Goal: Navigation & Orientation: Understand site structure

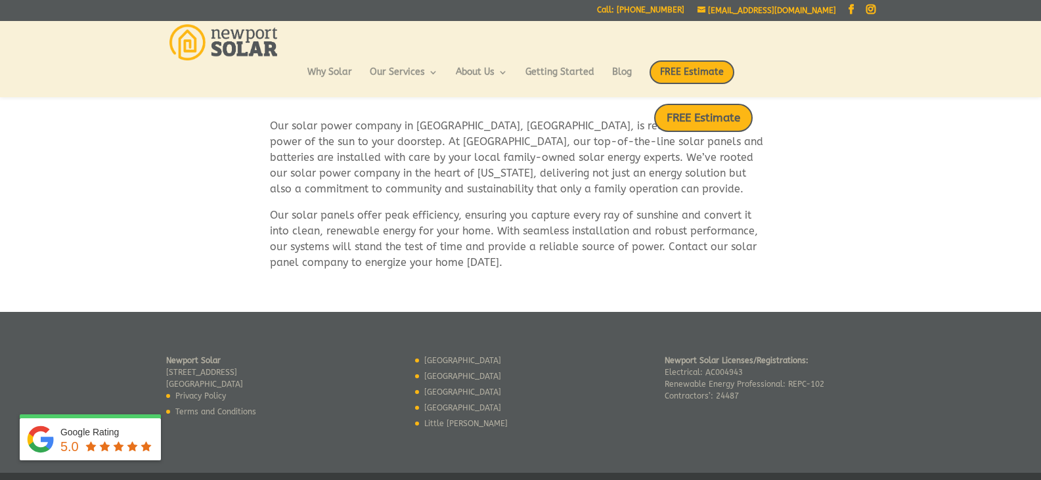
scroll to position [799, 0]
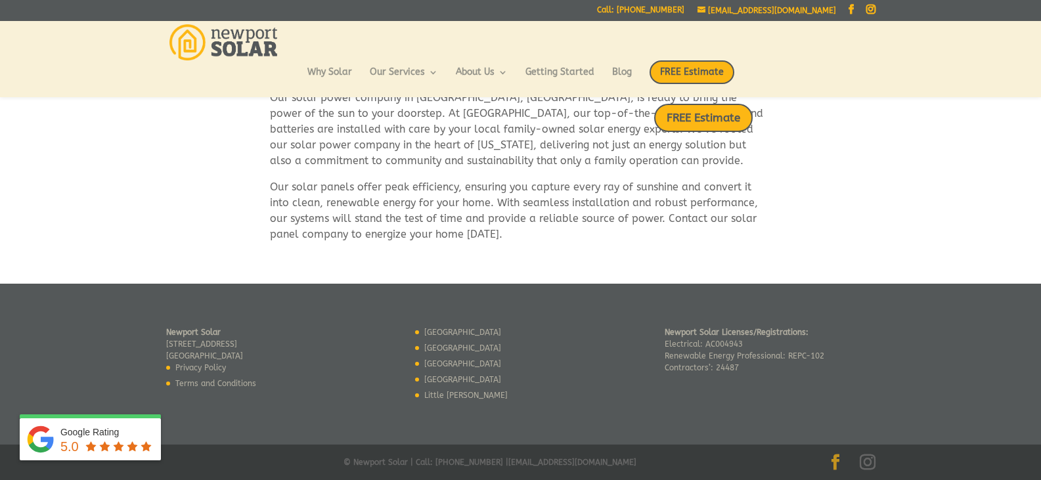
click at [838, 455] on link "Facebook" at bounding box center [836, 463] width 16 height 17
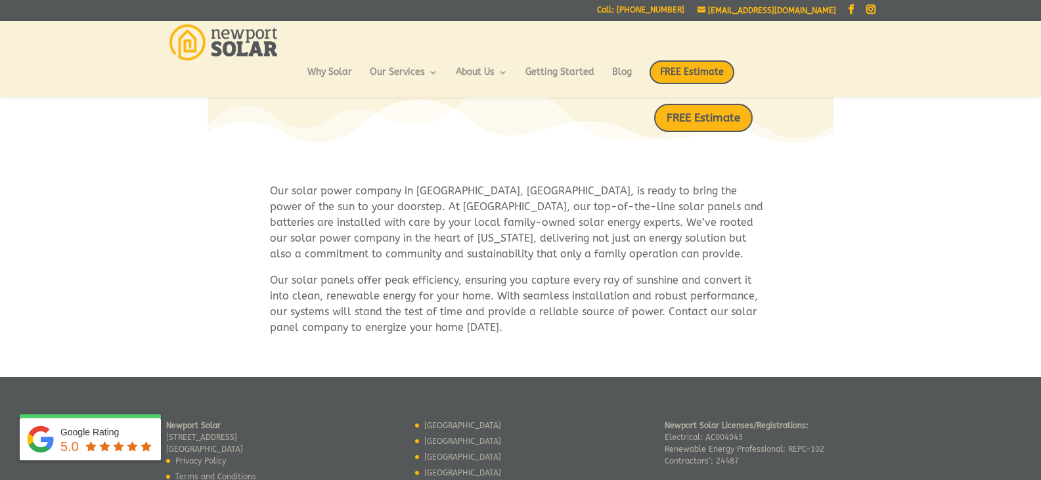
scroll to position [694, 0]
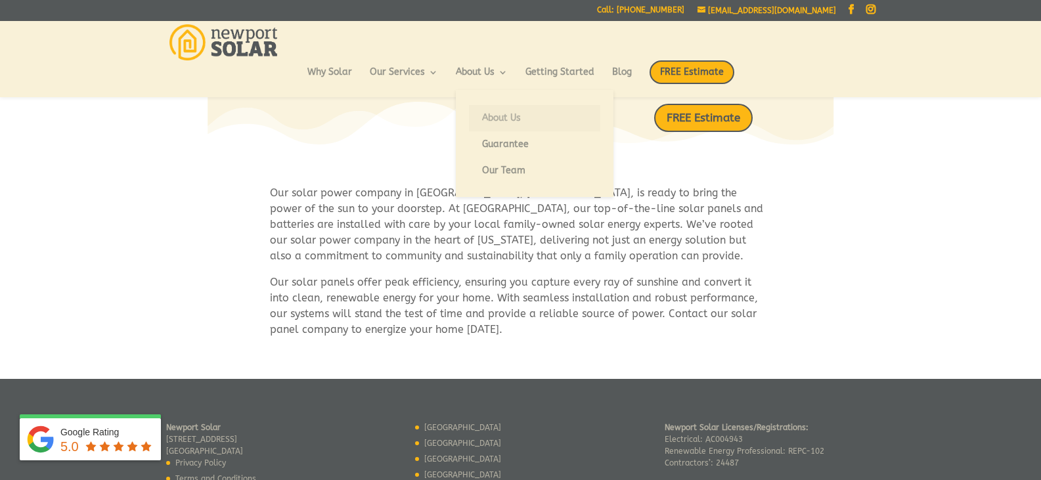
click at [521, 122] on link "About Us" at bounding box center [534, 118] width 131 height 26
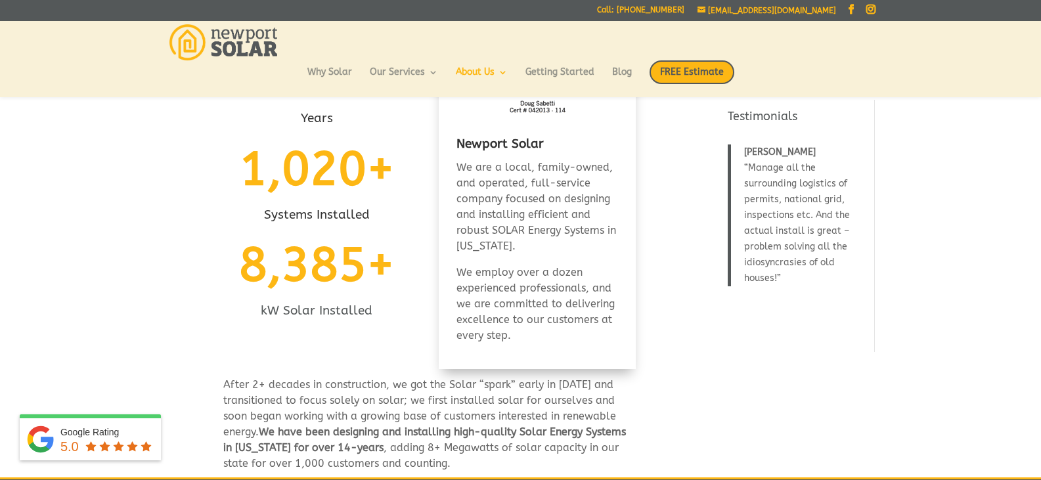
scroll to position [116, 0]
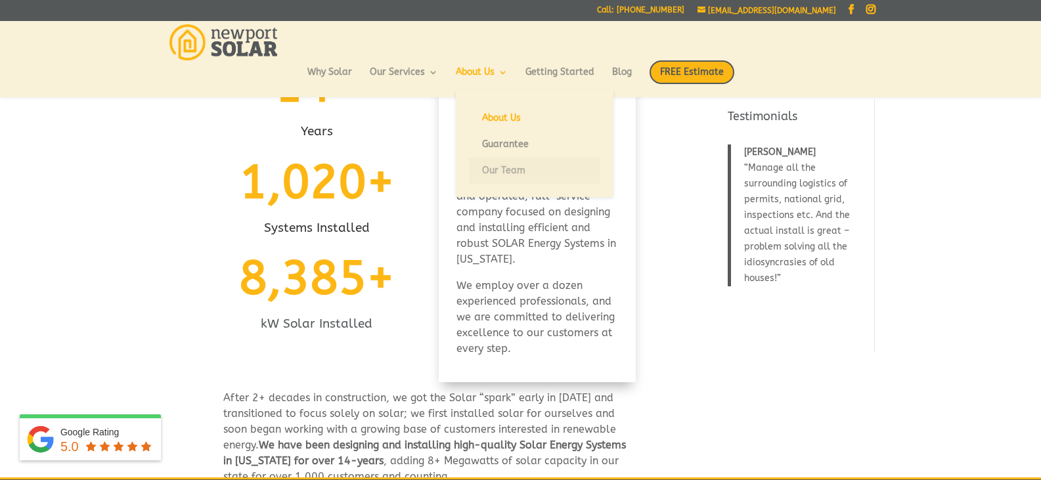
click at [529, 175] on link "Our Team" at bounding box center [534, 171] width 131 height 26
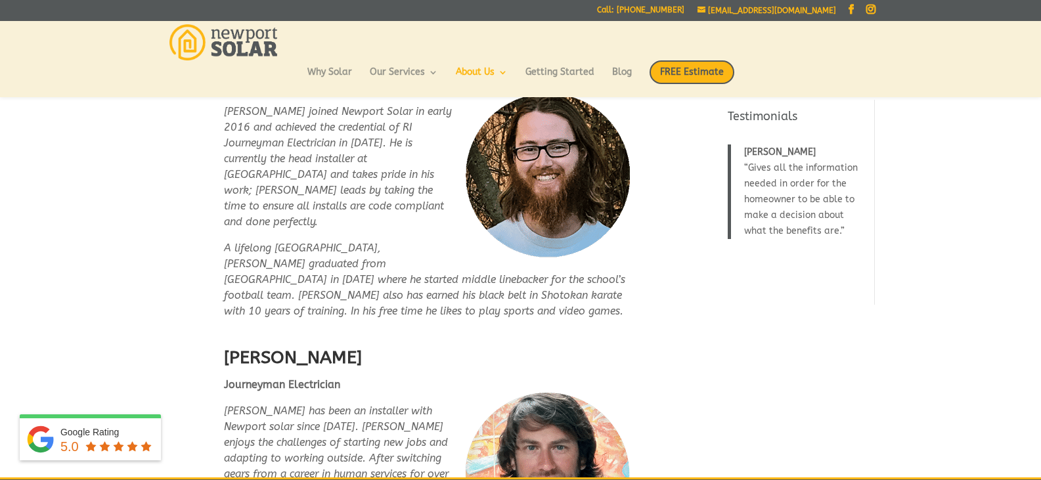
scroll to position [2506, 0]
